Goal: Communication & Community: Answer question/provide support

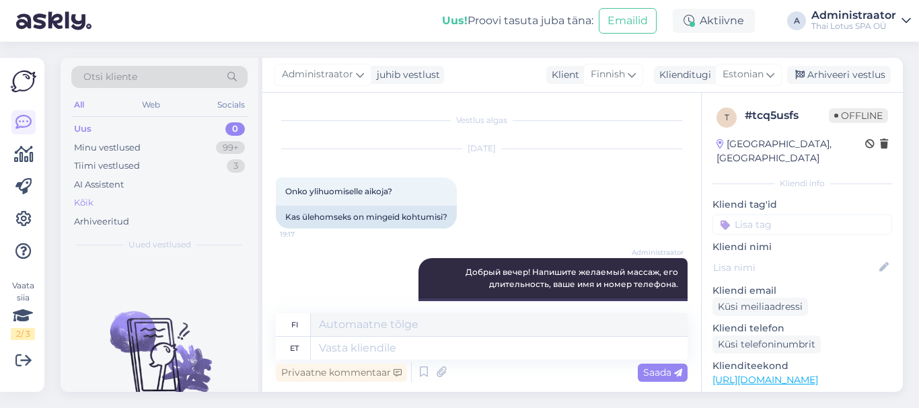
scroll to position [261, 0]
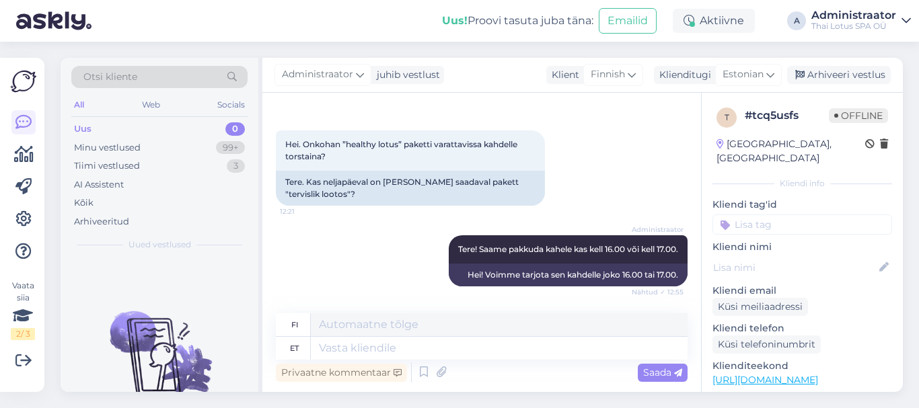
click at [224, 124] on div "Uus 0" at bounding box center [159, 129] width 176 height 19
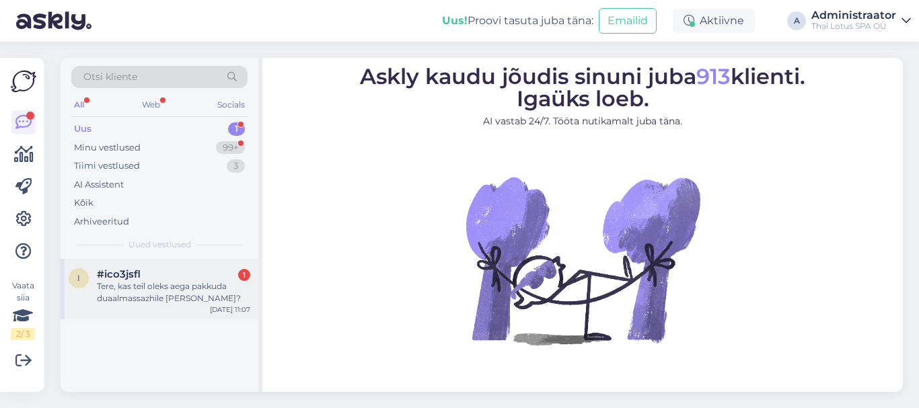
click at [139, 295] on div "Tere, kas teil oleks aega pakkuda duaalmassazhile [PERSON_NAME]?" at bounding box center [173, 293] width 153 height 24
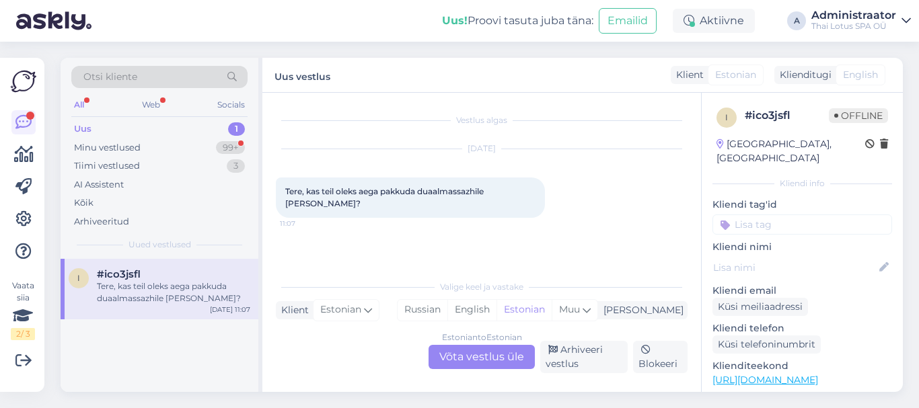
click at [483, 357] on div "Estonian to Estonian Võta vestlus üle" at bounding box center [482, 357] width 106 height 24
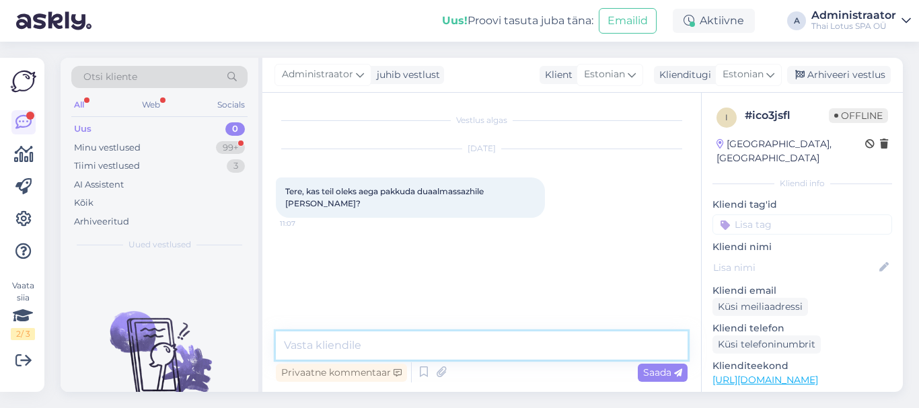
click at [499, 357] on textarea at bounding box center [482, 346] width 412 height 28
type textarea "Tere! Meil on pakkuda aega kell 14:45, 17:00, 19:00, 19:30."
click at [661, 371] on span "Saada" at bounding box center [662, 373] width 39 height 12
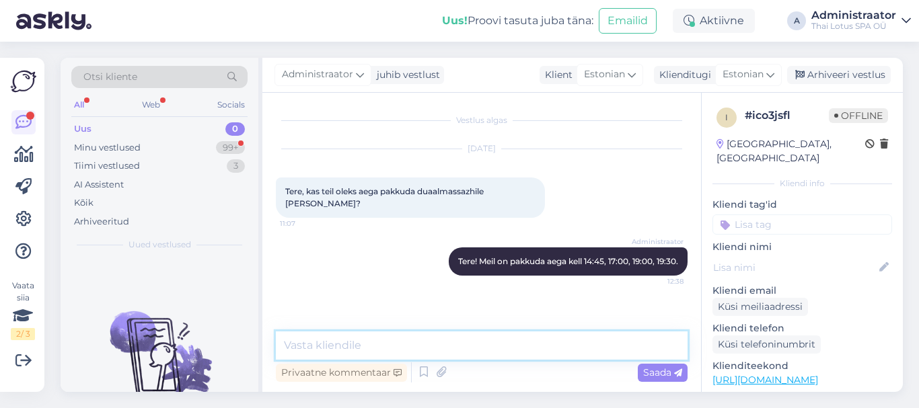
click at [512, 351] on textarea at bounding box center [482, 346] width 412 height 28
type textarea "K"
click at [95, 145] on div "Minu vestlused" at bounding box center [107, 147] width 67 height 13
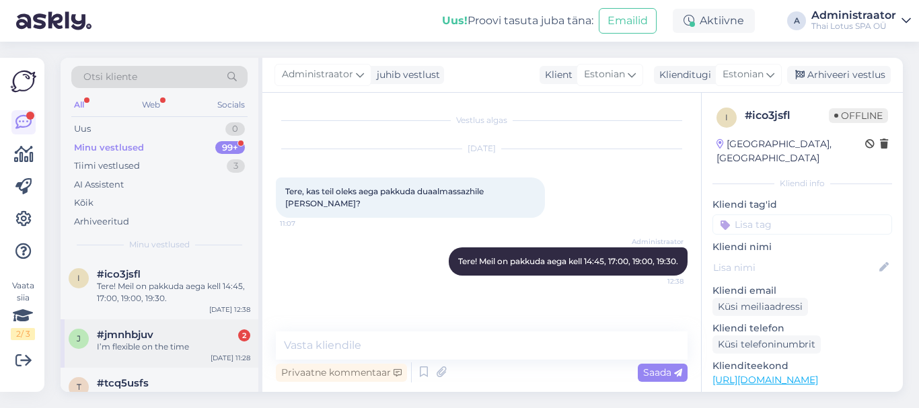
click at [167, 347] on div "I’m flexible on the time" at bounding box center [173, 347] width 153 height 12
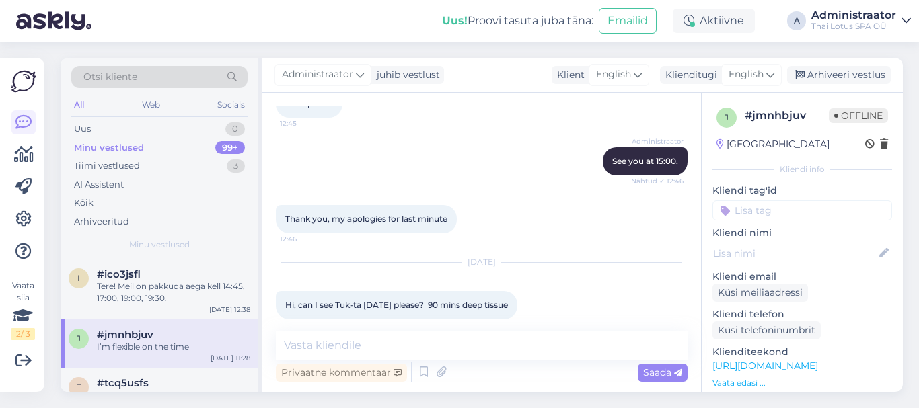
scroll to position [879, 0]
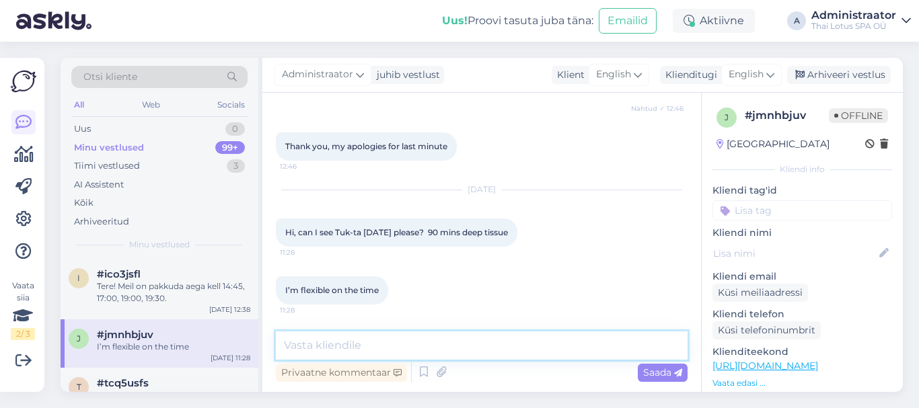
click at [393, 352] on textarea at bounding box center [482, 346] width 412 height 28
type textarea "Hello!"
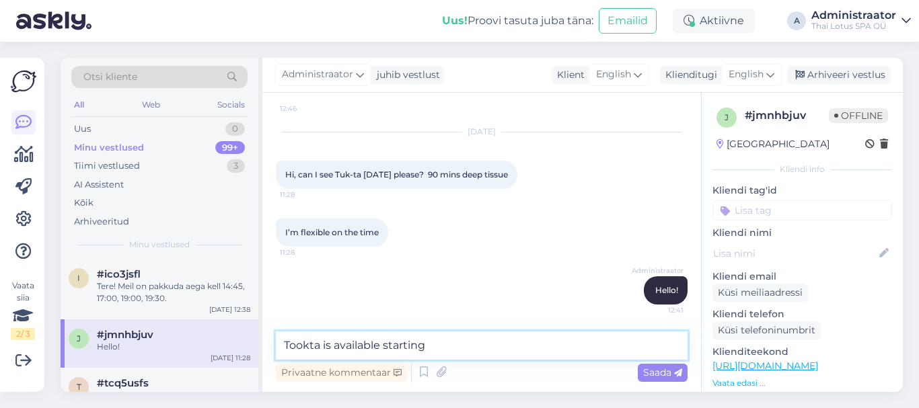
click at [384, 346] on textarea "Tookta is available starting" at bounding box center [482, 346] width 412 height 28
click at [476, 343] on textarea "Tookta is available on 21.08 starting" at bounding box center [482, 346] width 412 height 28
type textarea "Tookta is available on 21.08 starting at 14:15."
click at [649, 371] on span "Saada" at bounding box center [662, 373] width 39 height 12
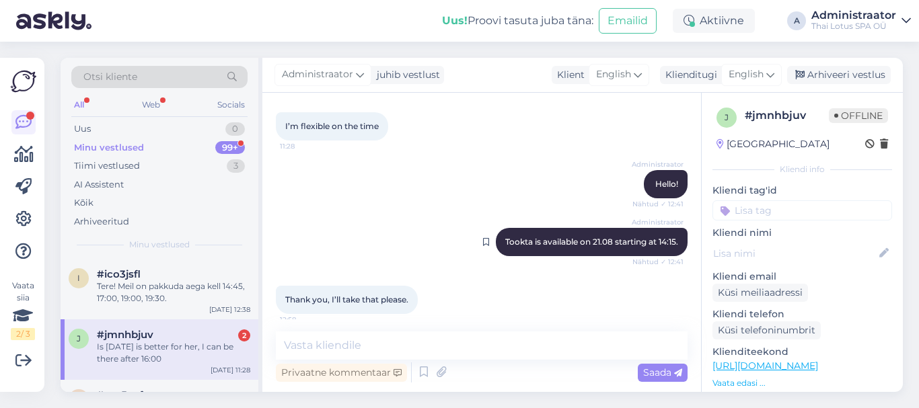
scroll to position [1111, 0]
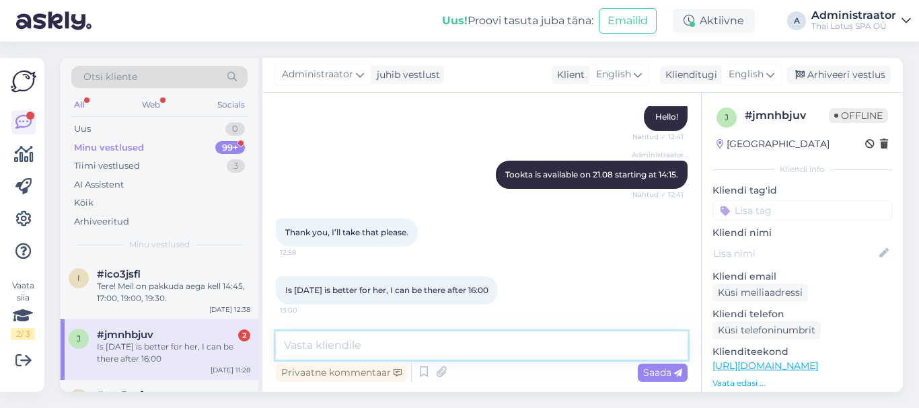
click at [335, 339] on textarea at bounding box center [482, 346] width 412 height 28
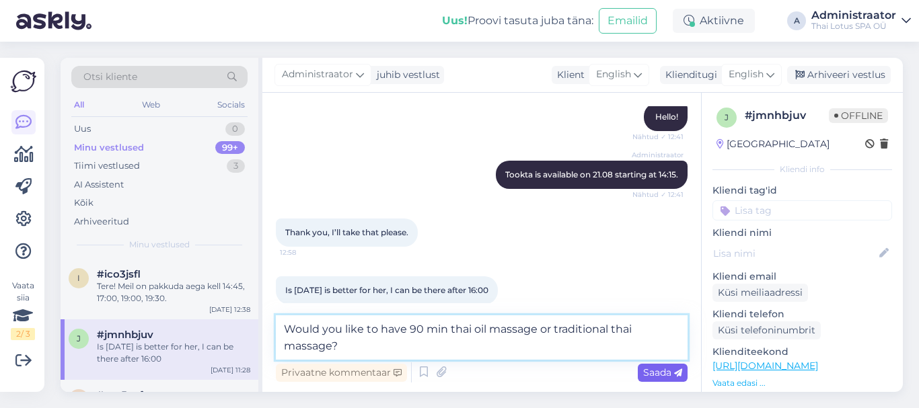
type textarea "Would you like to have 90 min thai oil massage or traditional thai massage?"
click at [646, 373] on span "Saada" at bounding box center [662, 373] width 39 height 12
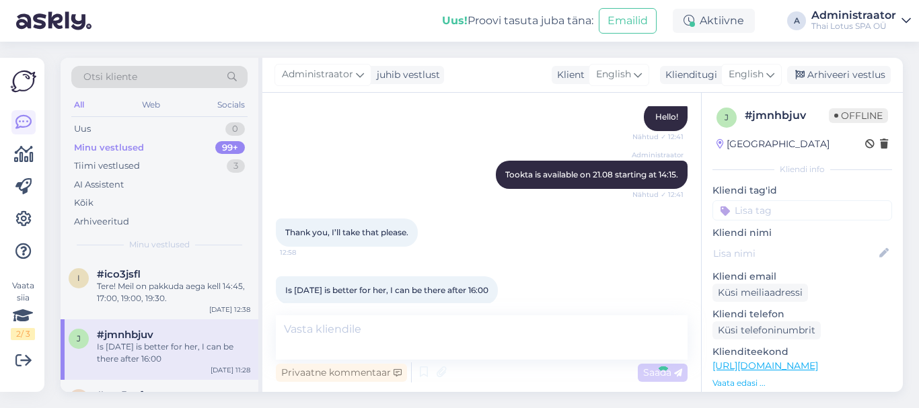
scroll to position [1181, 0]
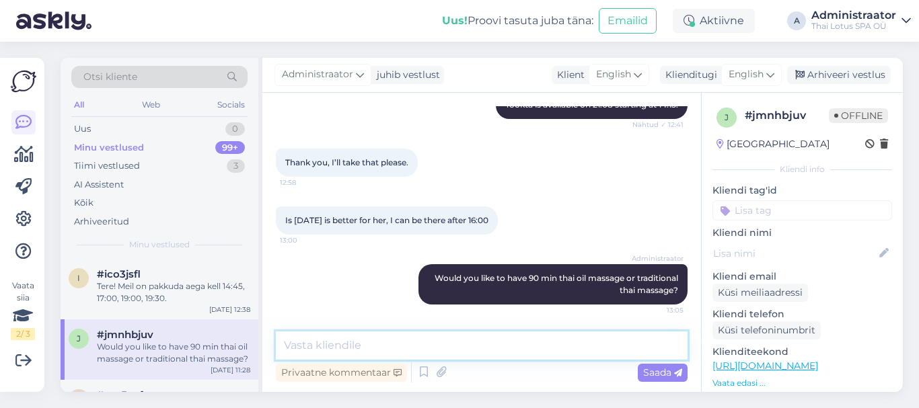
click at [423, 349] on textarea at bounding box center [482, 346] width 412 height 28
type textarea "P"
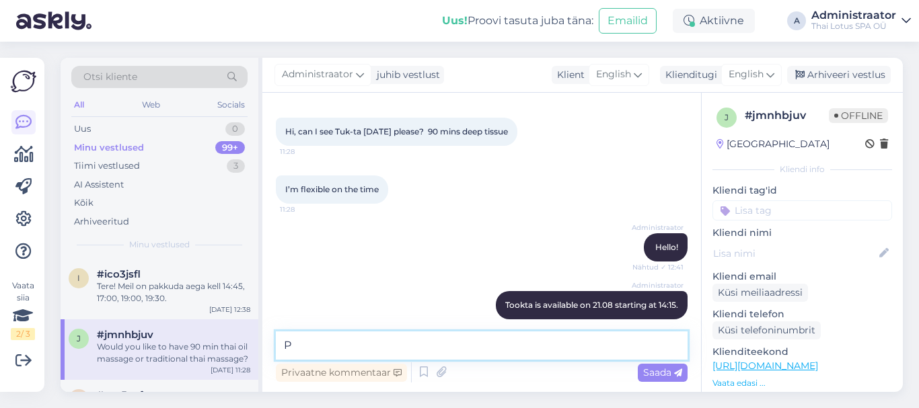
scroll to position [979, 0]
click at [365, 346] on textarea "P" at bounding box center [482, 346] width 412 height 28
type textarea "S"
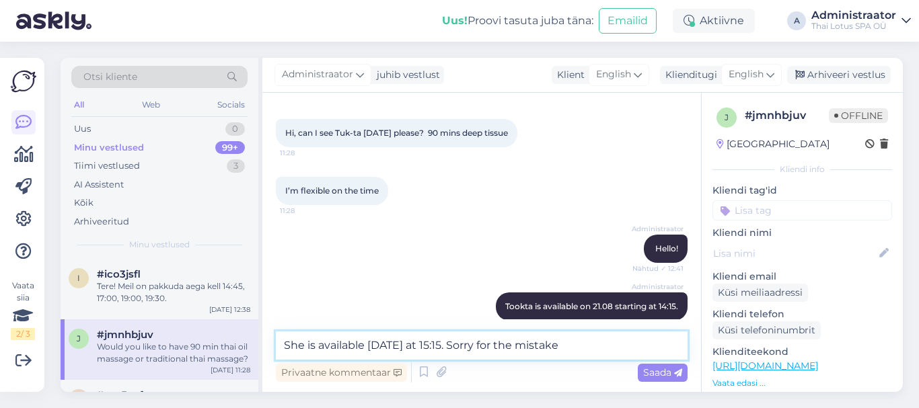
type textarea "She is available [DATE] at 15:15. Sorry for the mistake."
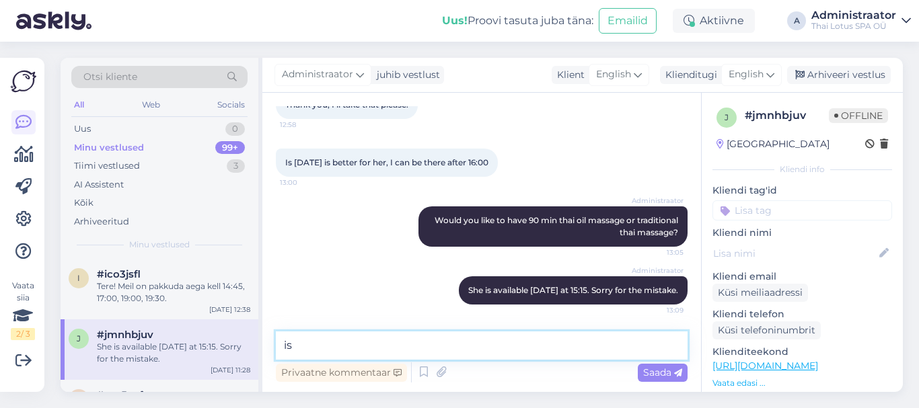
type textarea "i"
type textarea "Is time at 15:15 convenint for you?"
click at [660, 373] on span "Saada" at bounding box center [662, 373] width 39 height 12
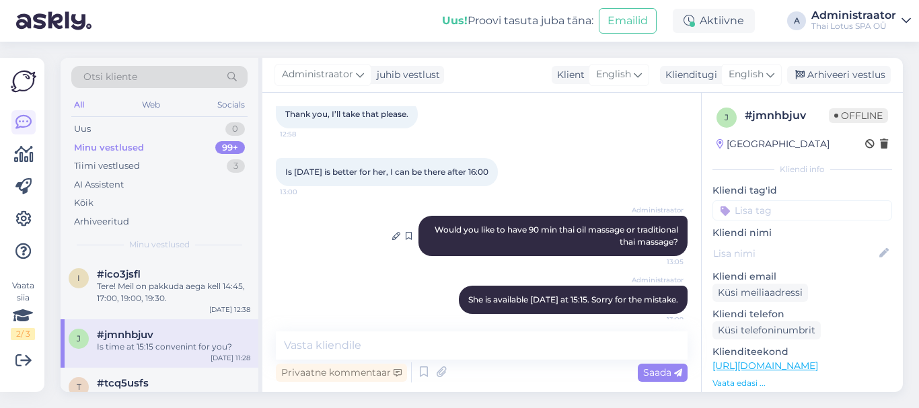
scroll to position [1296, 0]
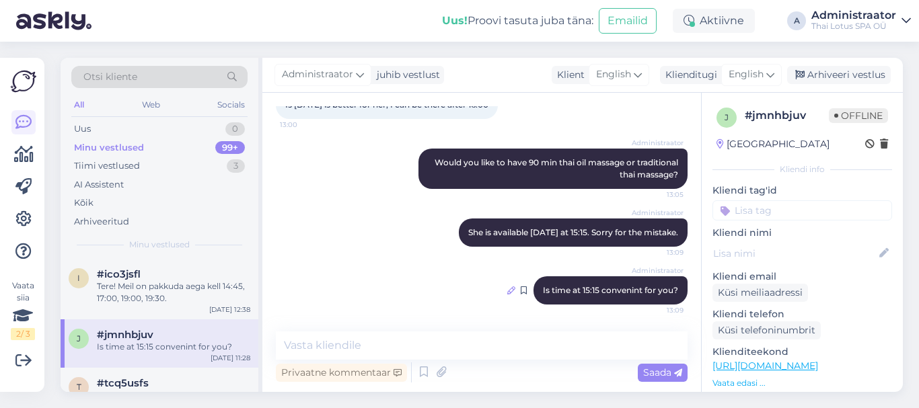
click at [507, 291] on icon at bounding box center [511, 291] width 8 height 8
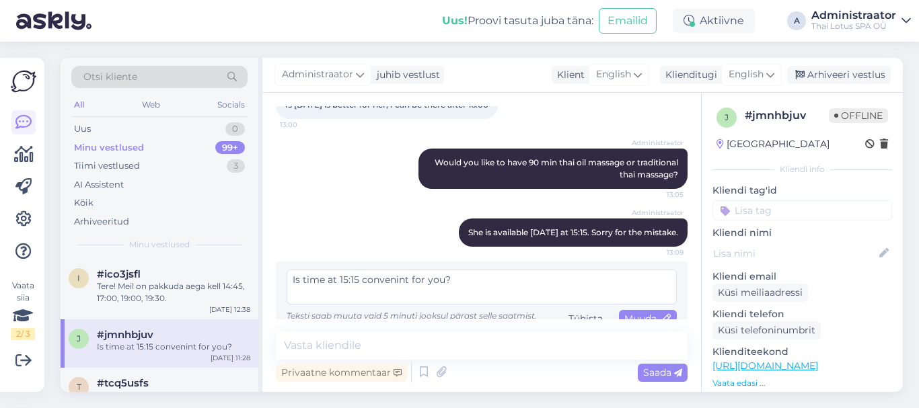
click at [340, 281] on textarea "Is time at 15:15 convenint for you?" at bounding box center [482, 287] width 390 height 35
click at [324, 282] on textarea "Is time at 15:15 convenint for you?" at bounding box center [482, 287] width 390 height 35
type textarea "Is time on 21.08 at 15:15 convenint for you?"
click at [629, 316] on span "Muuda" at bounding box center [647, 319] width 47 height 12
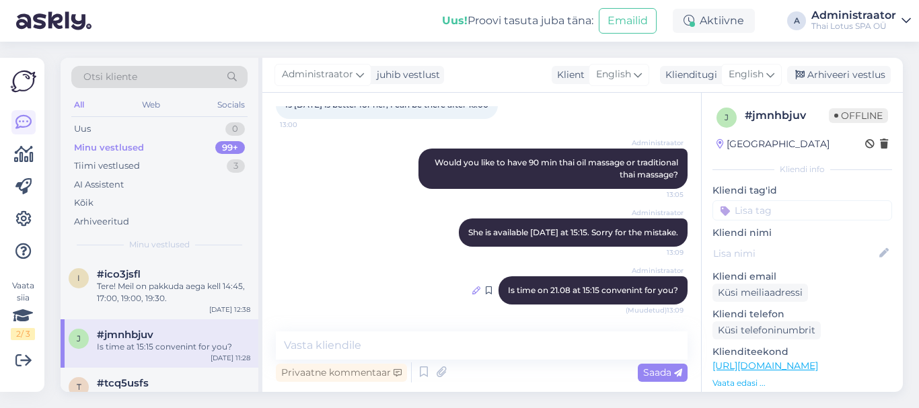
click at [472, 292] on icon at bounding box center [476, 291] width 8 height 8
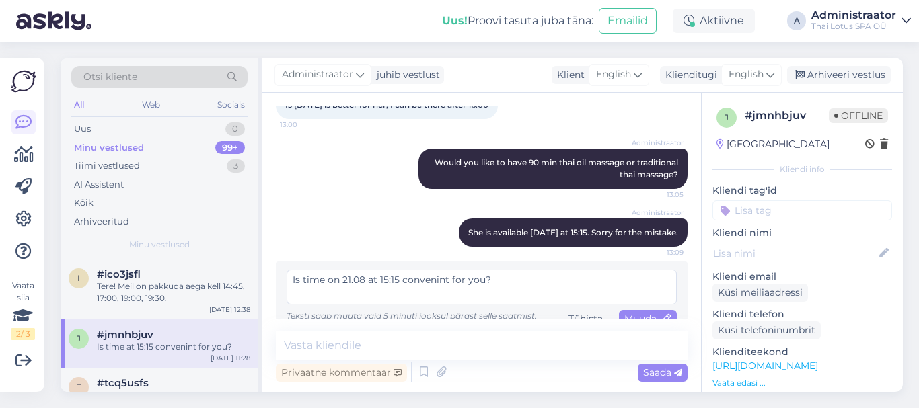
click at [441, 282] on textarea "Is time on 21.08 at 15:15 convenint for you?" at bounding box center [482, 287] width 390 height 35
type textarea "Is time on 21.08 at 15:15 convenient for you?"
click at [628, 313] on span "Muuda" at bounding box center [647, 319] width 47 height 12
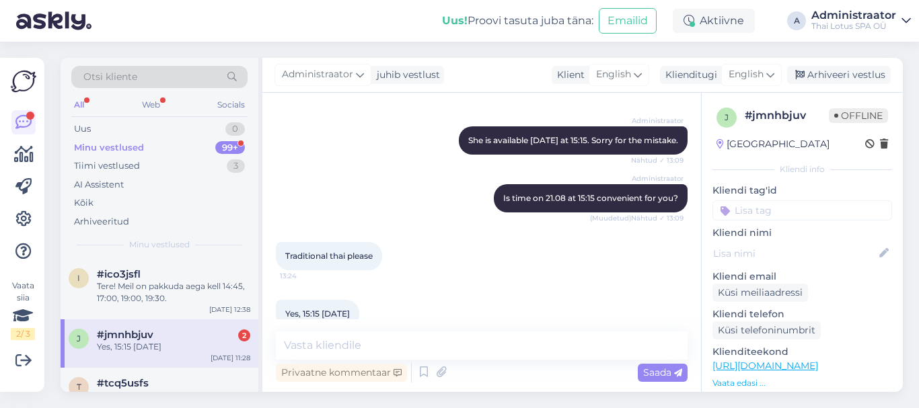
scroll to position [1412, 0]
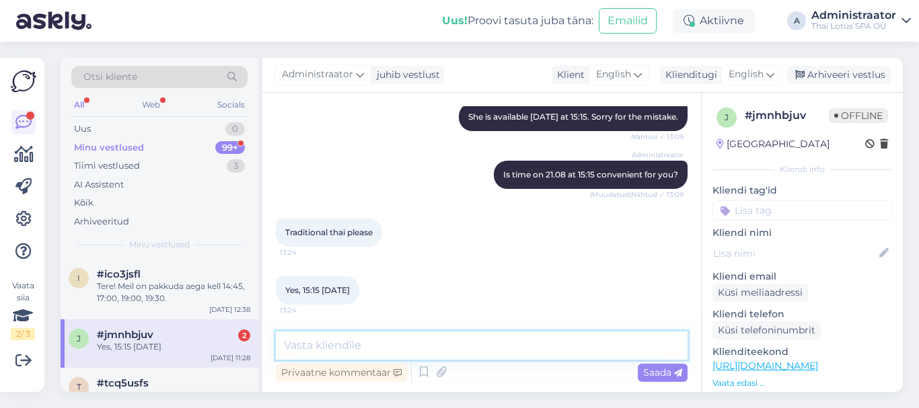
click at [339, 352] on textarea at bounding box center [482, 346] width 412 height 28
type textarea "[PERSON_NAME]"
type textarea "T"
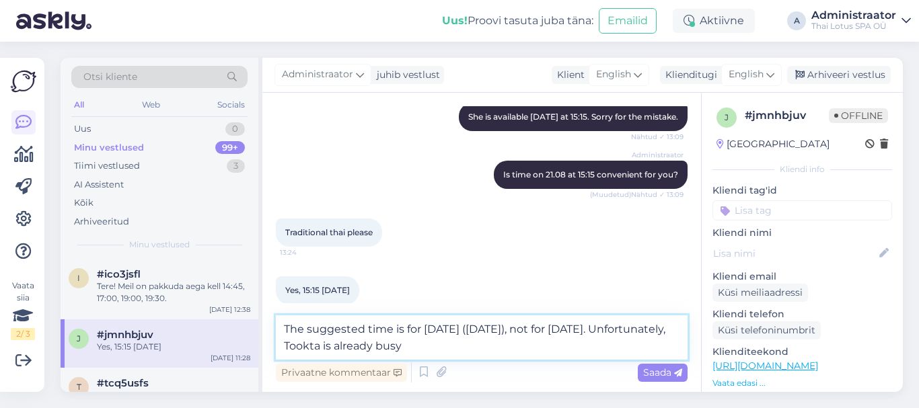
click at [366, 348] on textarea "The suggested time is for [DATE] ([DATE]), not for [DATE]. Unfortunately, Tookt…" at bounding box center [482, 338] width 412 height 44
click at [546, 354] on textarea "The suggested time is for [DATE] ([DATE]), not for [DATE]. Unfortunately, [DATE…" at bounding box center [482, 338] width 412 height 44
drag, startPoint x: 486, startPoint y: 346, endPoint x: 449, endPoint y: 347, distance: 36.3
click at [449, 347] on textarea "The suggested time is for [DATE] ([DATE]), not for [DATE]. Unfortunately, [DATE…" at bounding box center [482, 338] width 412 height 44
type textarea "The suggested time is for [DATE] ([DATE]), not for [DATE]. Unfortunately, [DATE…"
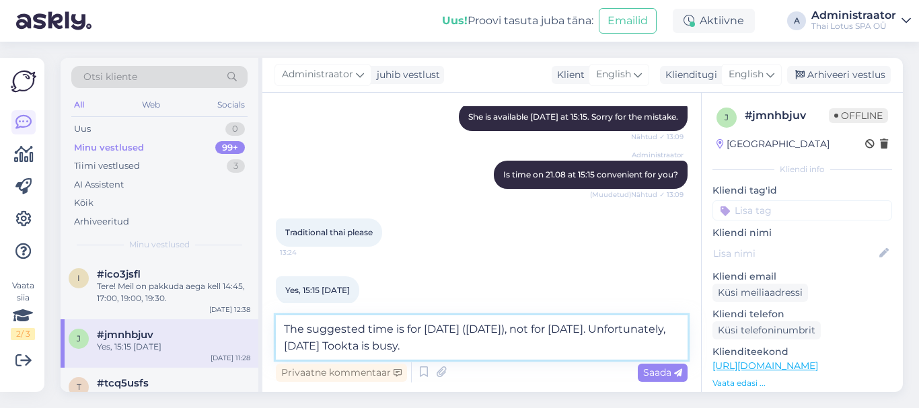
drag, startPoint x: 497, startPoint y: 353, endPoint x: 260, endPoint y: 324, distance: 239.3
click at [260, 324] on div "Otsi kliente All Web Socials Uus 0 Minu vestlused 99+ Tiimi vestlused 3 AI Assi…" at bounding box center [482, 225] width 842 height 334
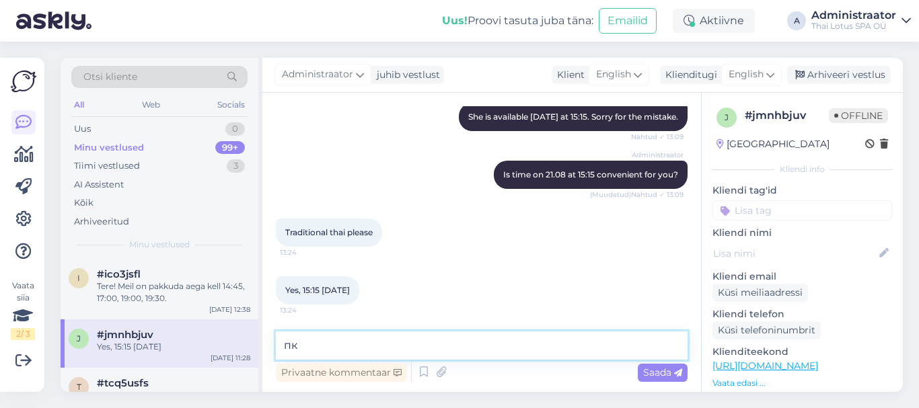
type textarea "п"
type textarea "Great! See you [DATE] at 15:15."
click at [659, 370] on span "Saada" at bounding box center [662, 373] width 39 height 12
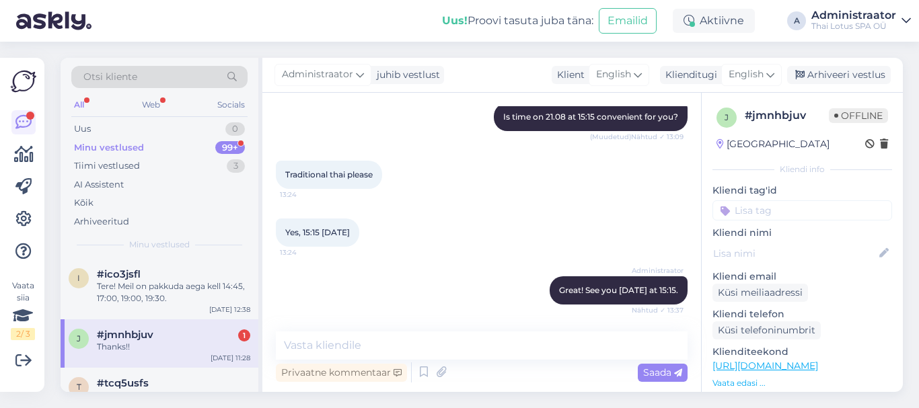
scroll to position [1528, 0]
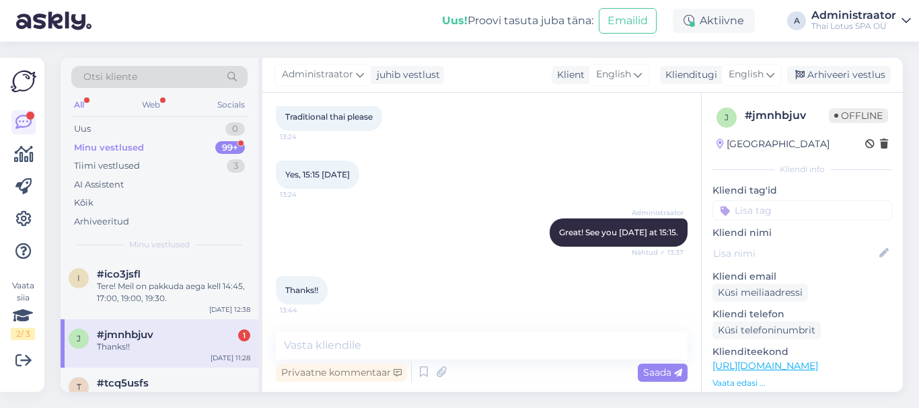
click at [157, 340] on div "#jmnhbjuv 1" at bounding box center [173, 335] width 153 height 12
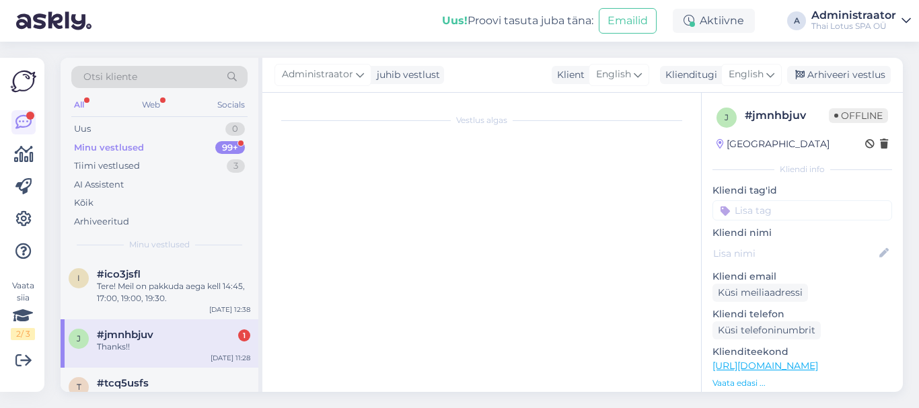
scroll to position [0, 0]
